Goal: Transaction & Acquisition: Purchase product/service

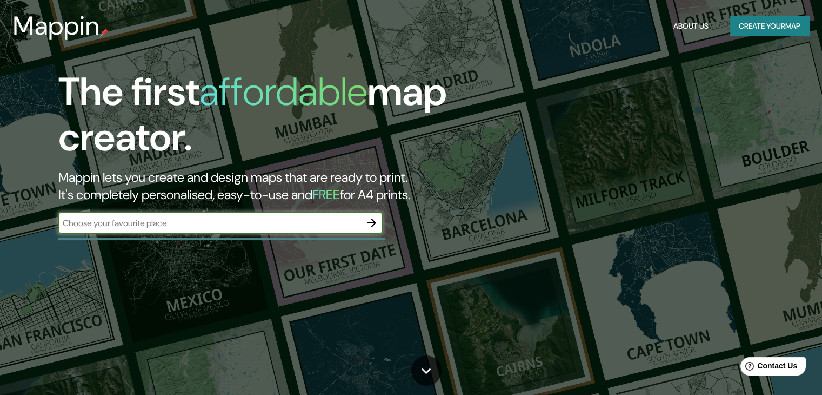
click at [335, 219] on input "text" at bounding box center [209, 223] width 303 height 12
type input "[GEOGRAPHIC_DATA]"
click at [379, 221] on button "button" at bounding box center [372, 223] width 22 height 22
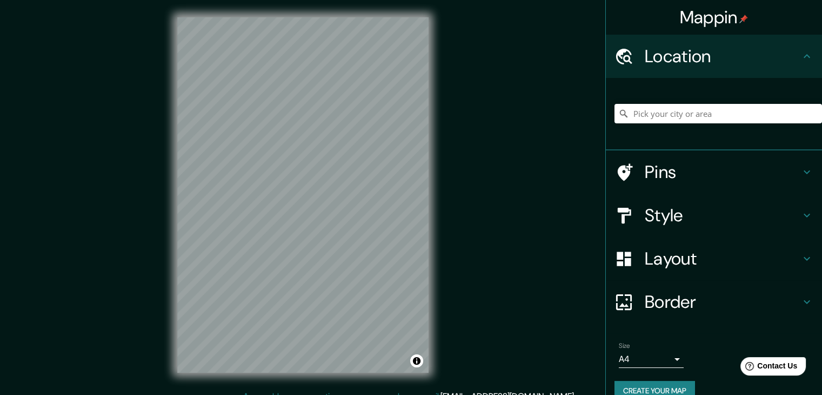
click at [623, 301] on icon at bounding box center [624, 301] width 19 height 19
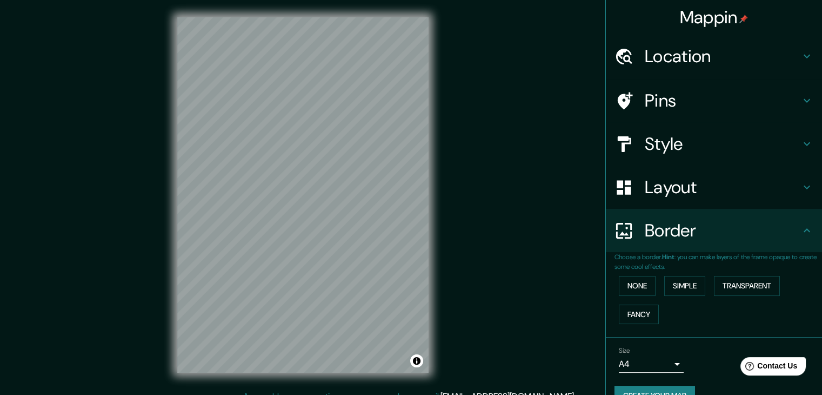
click at [645, 222] on h4 "Border" at bounding box center [723, 230] width 156 height 22
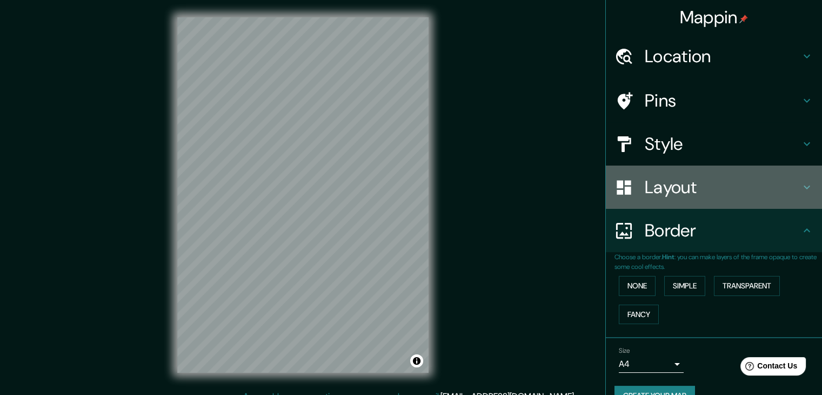
click at [646, 195] on h4 "Layout" at bounding box center [723, 187] width 156 height 22
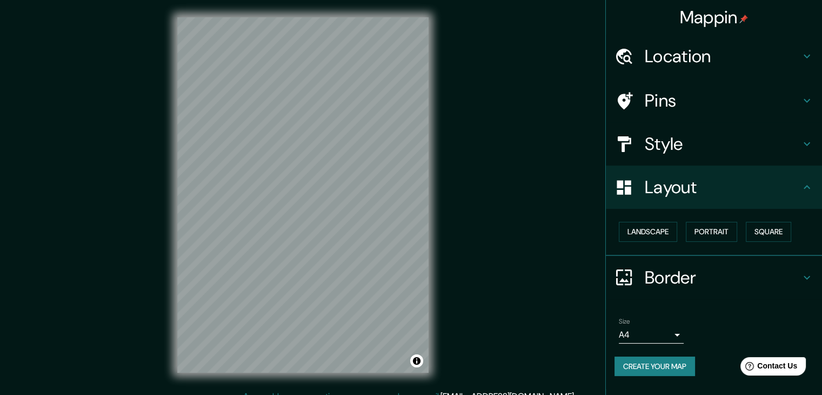
click at [698, 156] on div "Style" at bounding box center [714, 143] width 216 height 43
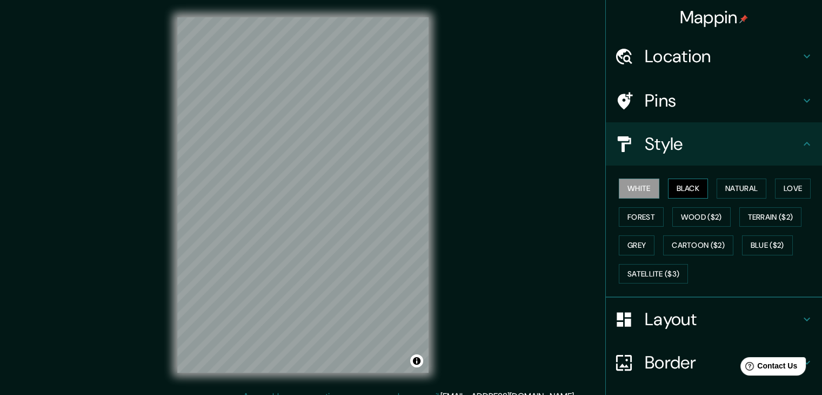
click at [684, 185] on button "Black" at bounding box center [688, 188] width 41 height 20
click at [624, 193] on button "White" at bounding box center [639, 188] width 41 height 20
click at [733, 195] on button "Natural" at bounding box center [742, 188] width 50 height 20
